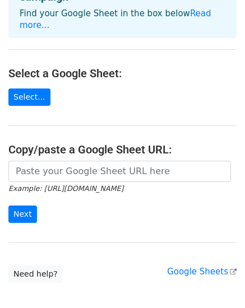
scroll to position [94, 0]
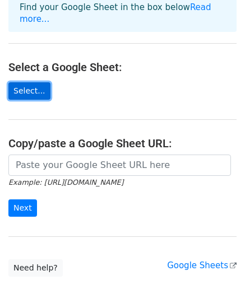
click at [13, 82] on link "Select..." at bounding box center [29, 90] width 42 height 17
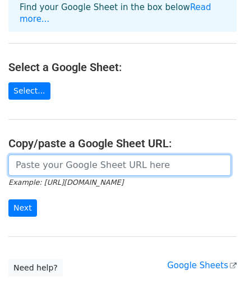
click at [33, 158] on input "url" at bounding box center [119, 165] width 223 height 21
paste input "[URL][DOMAIN_NAME]"
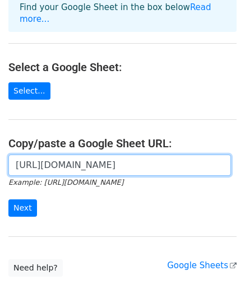
scroll to position [0, 222]
type input "[URL][DOMAIN_NAME]"
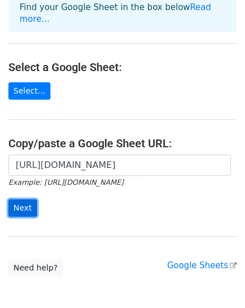
scroll to position [0, 0]
click at [16, 200] on input "Next" at bounding box center [22, 208] width 29 height 17
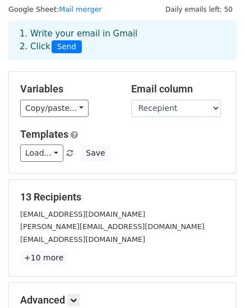
scroll to position [31, 0]
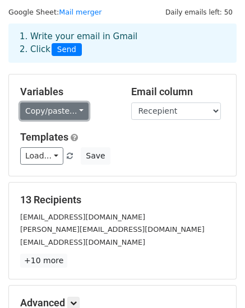
click at [63, 108] on link "Copy/paste..." at bounding box center [54, 111] width 68 height 17
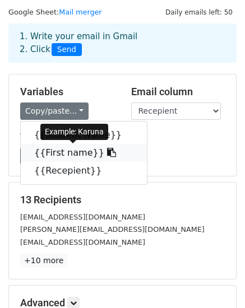
click at [63, 153] on link "{{First name}}" at bounding box center [84, 153] width 126 height 18
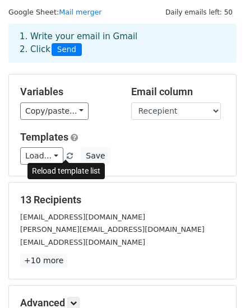
click at [67, 154] on span at bounding box center [70, 156] width 6 height 7
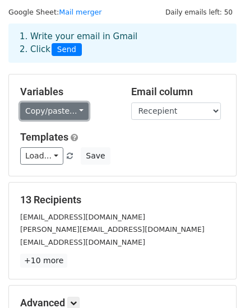
click at [52, 113] on link "Copy/paste..." at bounding box center [54, 111] width 68 height 17
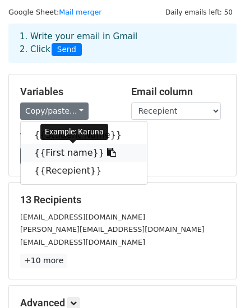
click at [54, 151] on link "{{First name}}" at bounding box center [84, 153] width 126 height 18
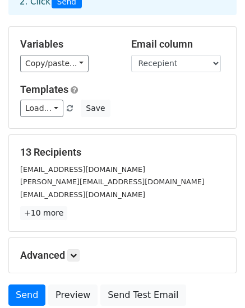
scroll to position [76, 0]
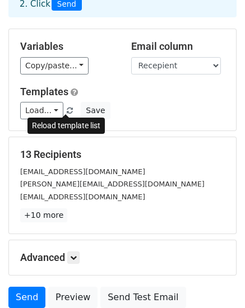
click at [67, 110] on span at bounding box center [70, 111] width 6 height 7
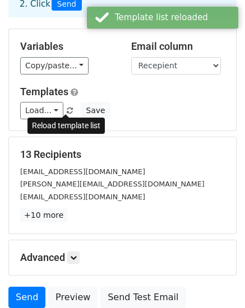
click at [67, 110] on span at bounding box center [70, 111] width 6 height 7
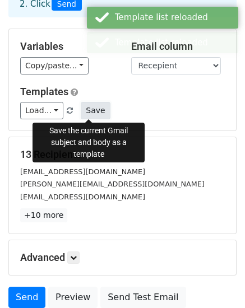
click at [86, 112] on button "Save" at bounding box center [95, 110] width 29 height 17
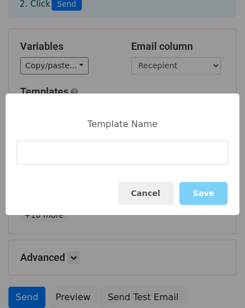
click at [115, 87] on div "Template Name Cancel Save" at bounding box center [122, 154] width 245 height 308
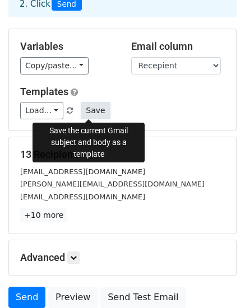
click at [86, 115] on button "Save" at bounding box center [95, 110] width 29 height 17
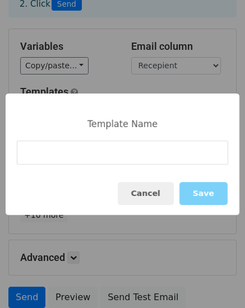
click at [52, 153] on input at bounding box center [122, 153] width 211 height 24
click at [200, 194] on button "Save" at bounding box center [203, 193] width 48 height 23
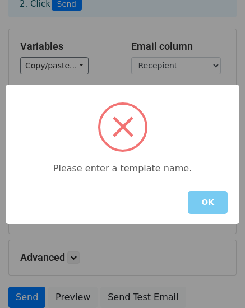
click at [204, 205] on button "OK" at bounding box center [208, 202] width 40 height 23
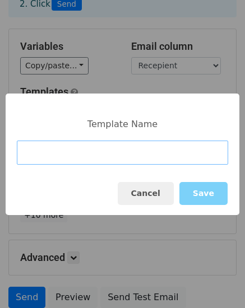
click at [57, 152] on input at bounding box center [122, 153] width 211 height 24
paste input "Details for Python Django 06 | Skill Shikshya"
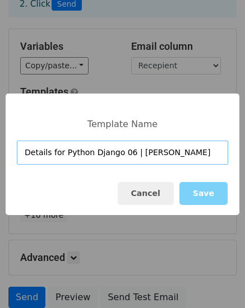
type input "Details for Python Django 06 | Skill Shikshya"
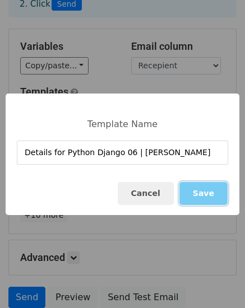
click at [199, 198] on button "Save" at bounding box center [203, 193] width 48 height 23
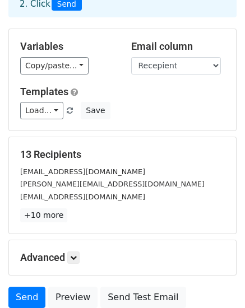
scroll to position [172, 0]
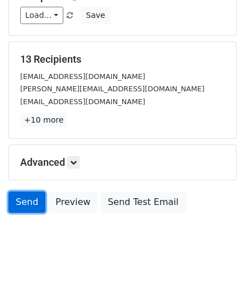
click at [11, 204] on link "Send" at bounding box center [26, 202] width 37 height 21
